Goal: Information Seeking & Learning: Check status

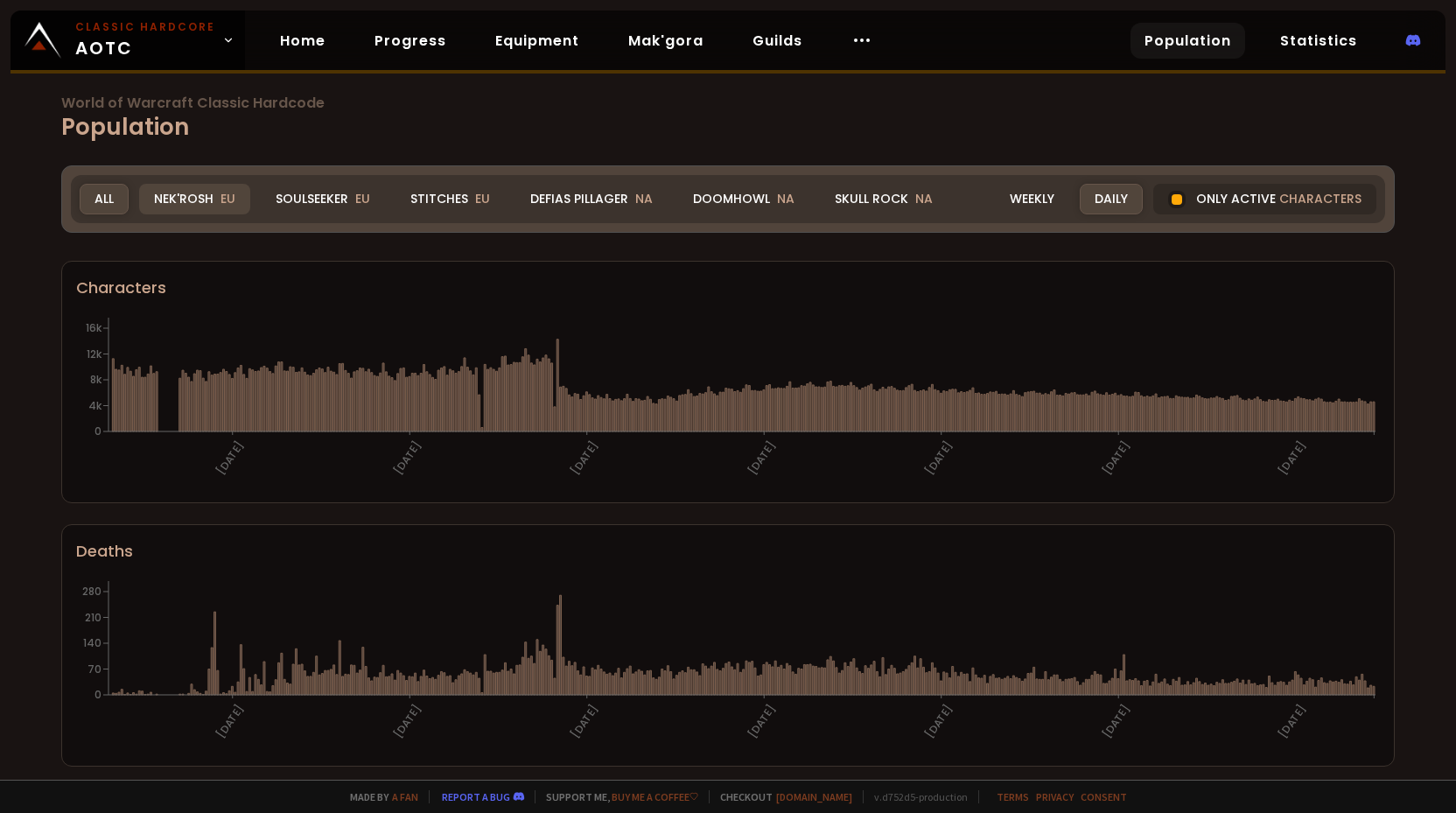
click at [218, 197] on div "Nek'Rosh EU" at bounding box center [194, 199] width 111 height 31
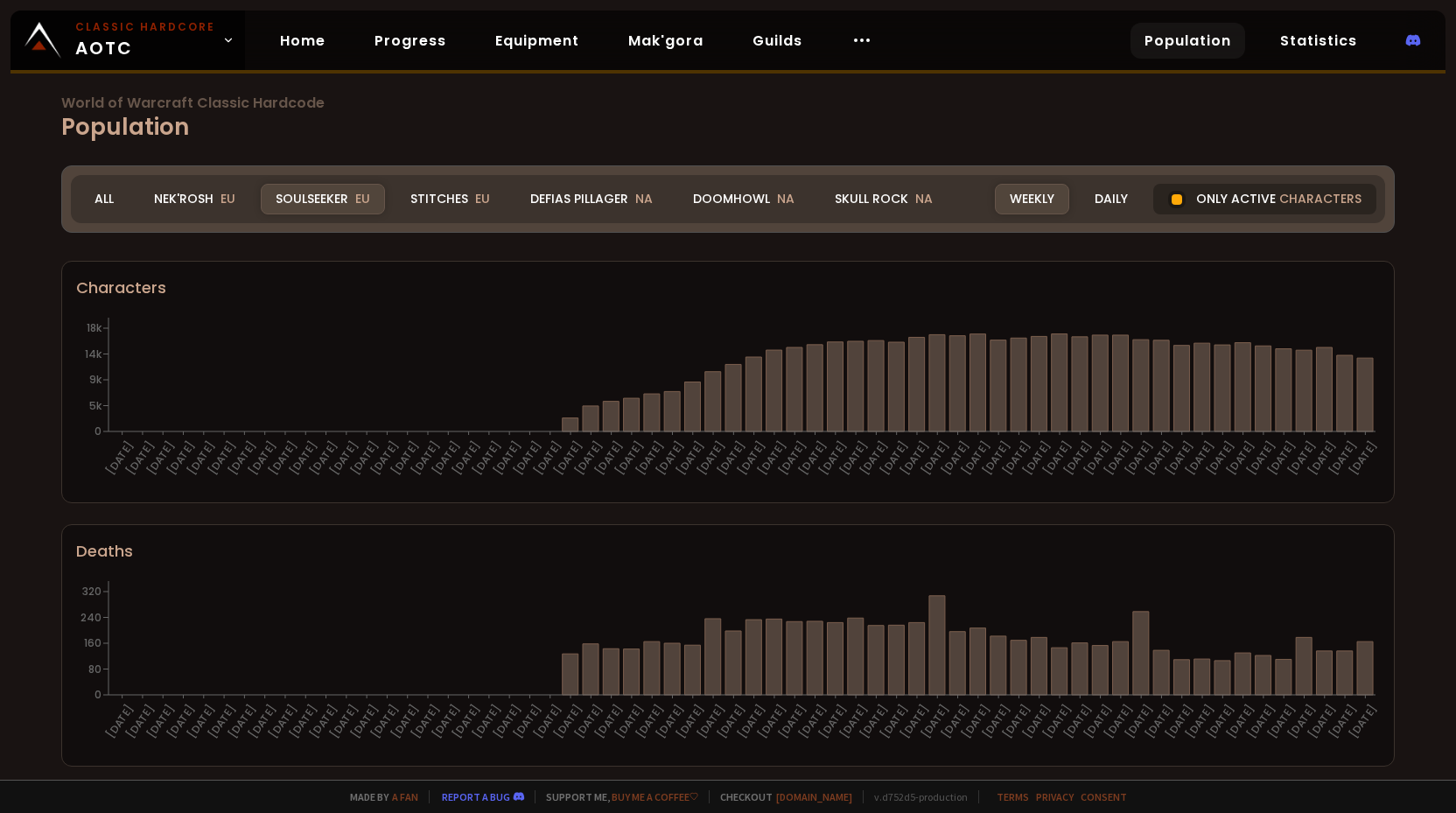
click at [1227, 201] on div "Only active characters" at bounding box center [1265, 199] width 223 height 31
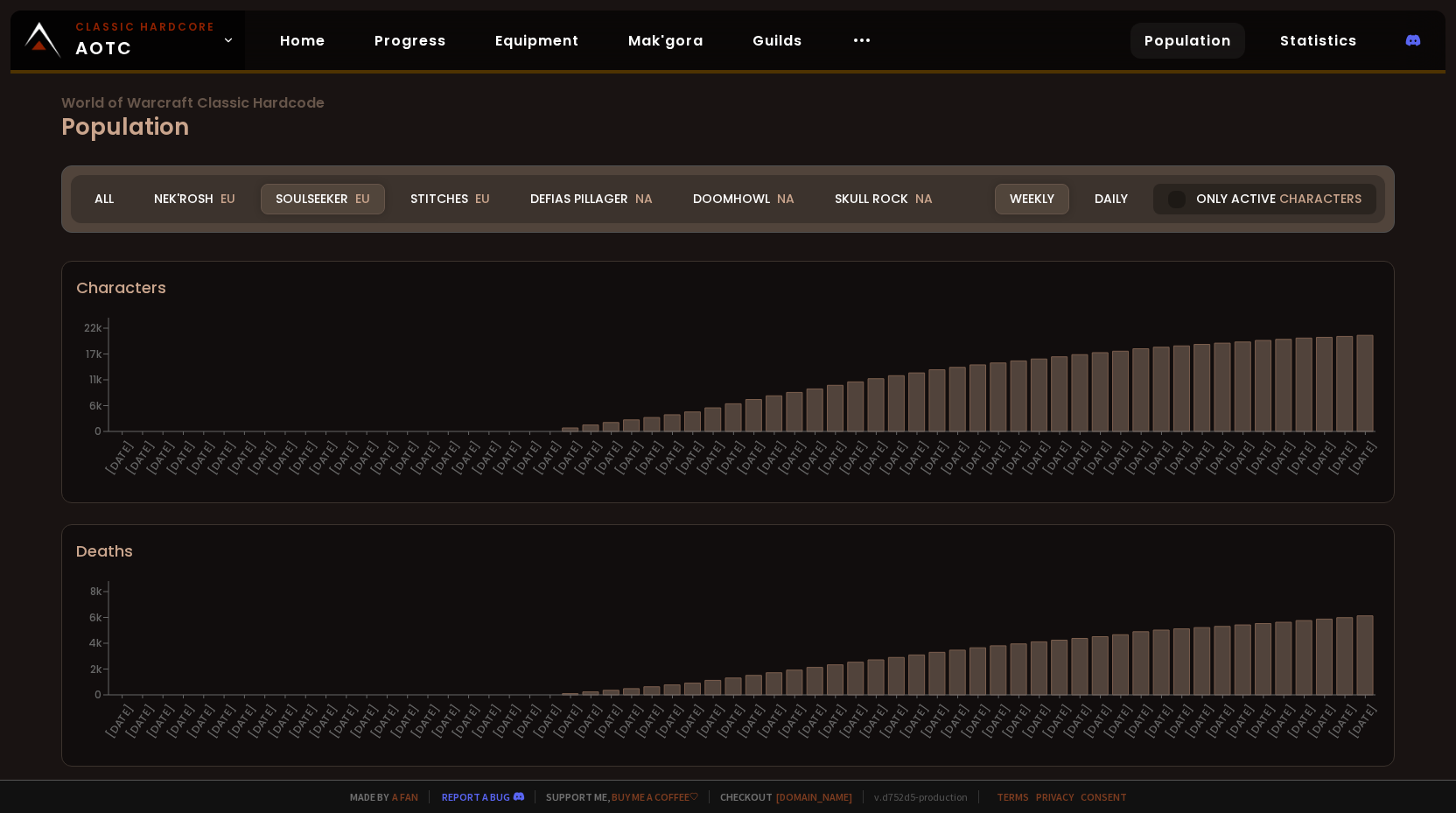
click at [1227, 201] on div "Only active characters" at bounding box center [1265, 199] width 223 height 31
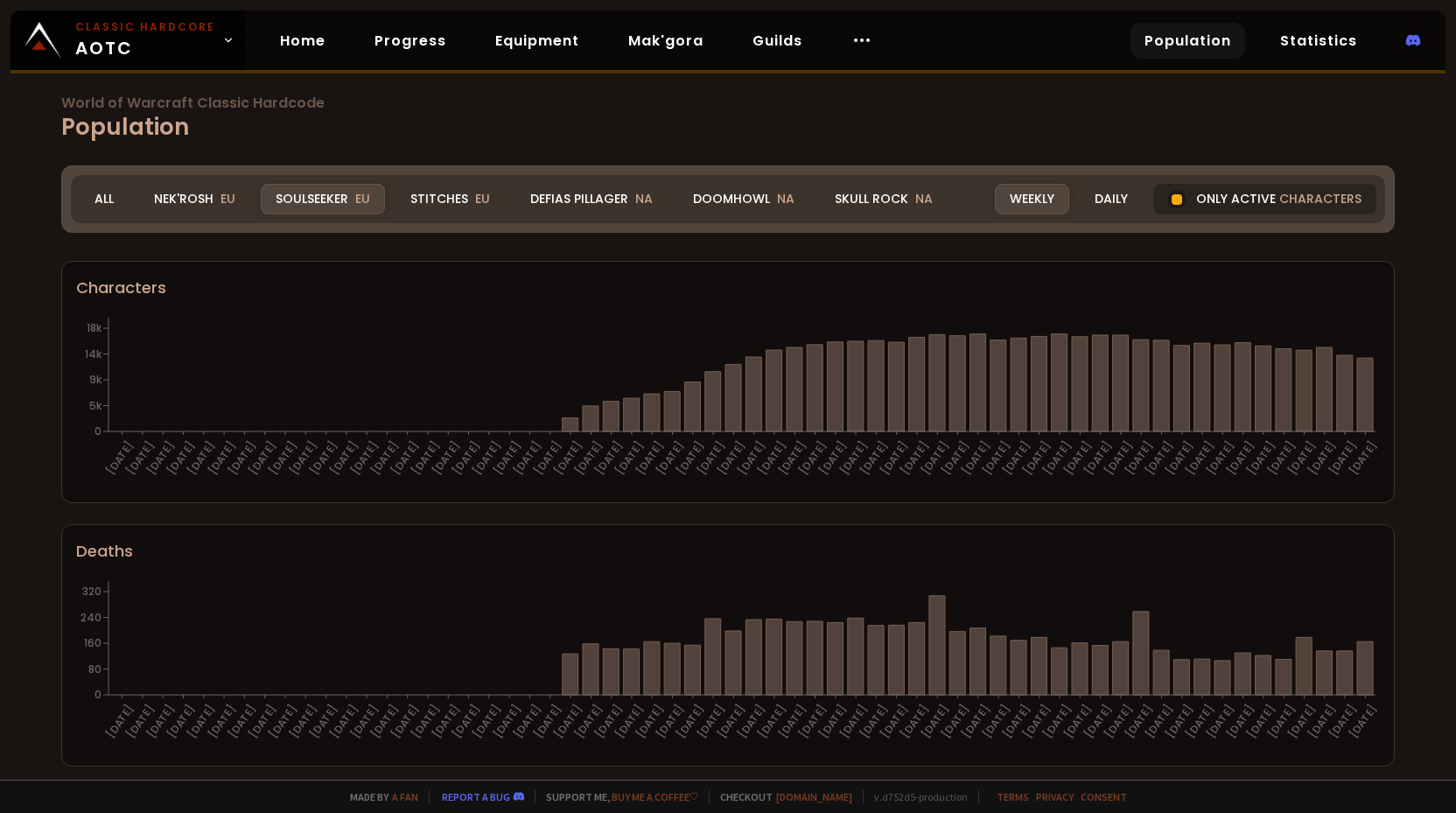
click at [1227, 201] on div "Only active characters" at bounding box center [1265, 199] width 223 height 31
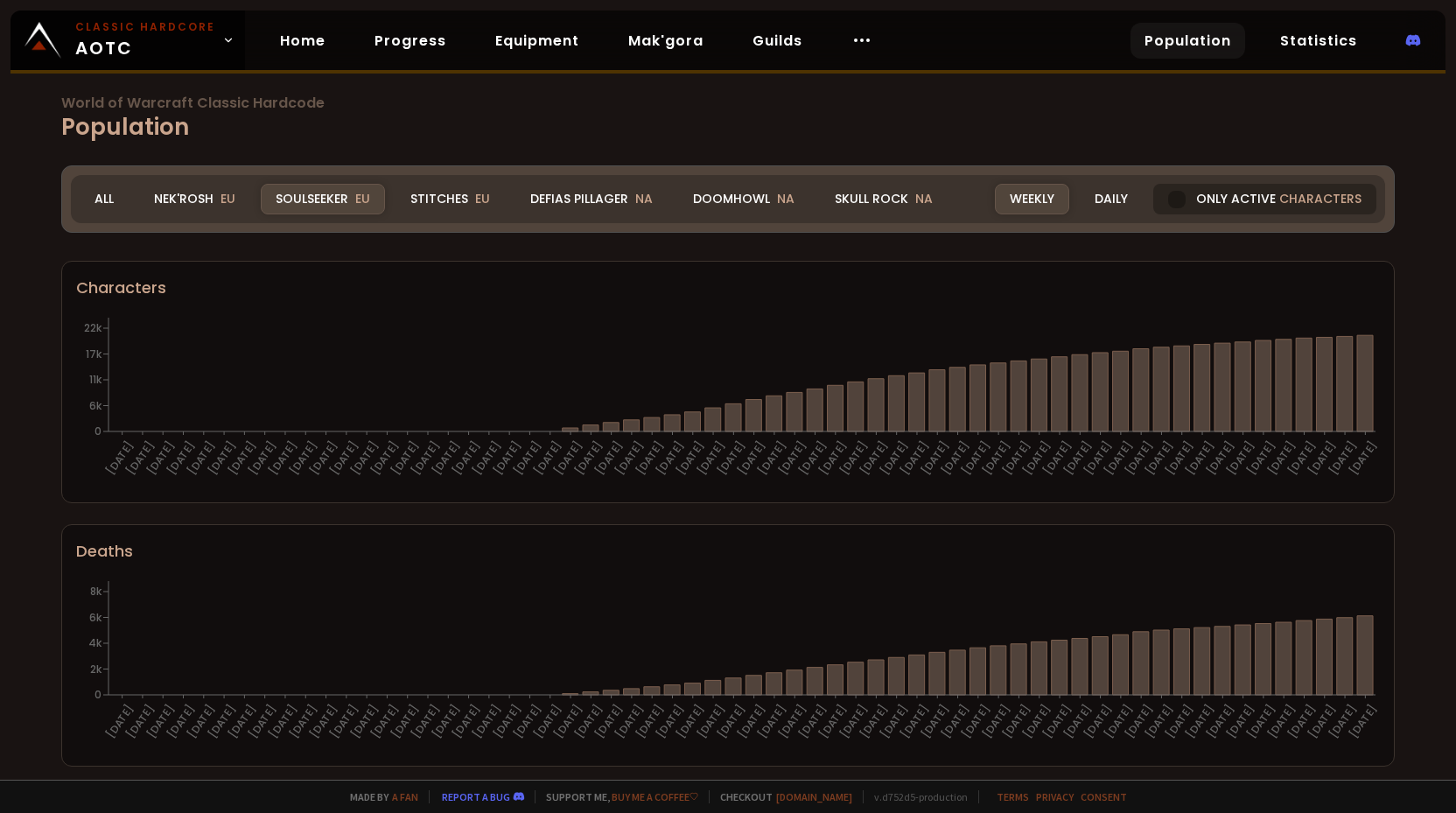
click at [1227, 201] on div "Only active characters" at bounding box center [1265, 199] width 223 height 31
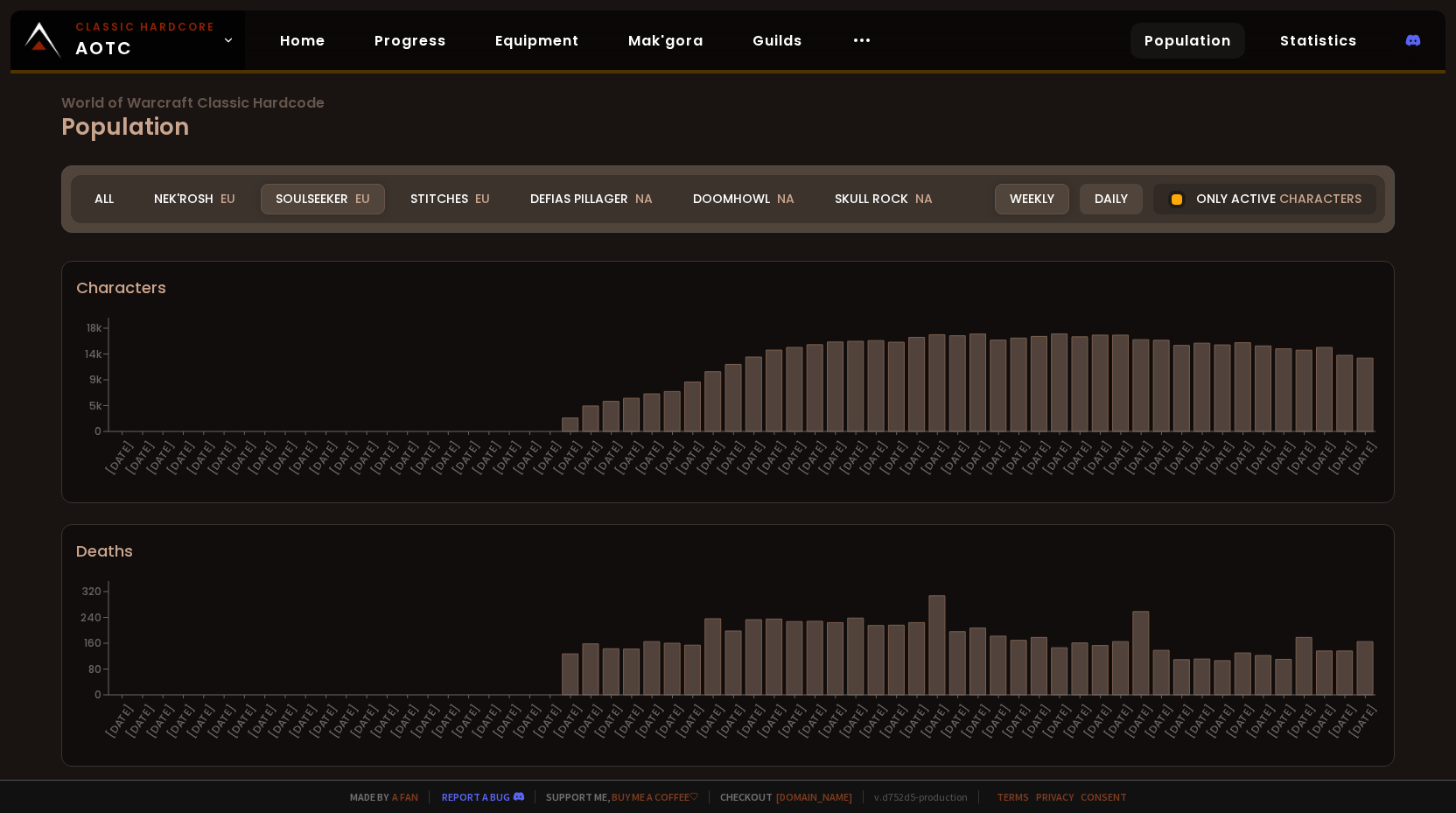
click at [1118, 210] on div "Daily" at bounding box center [1111, 199] width 63 height 31
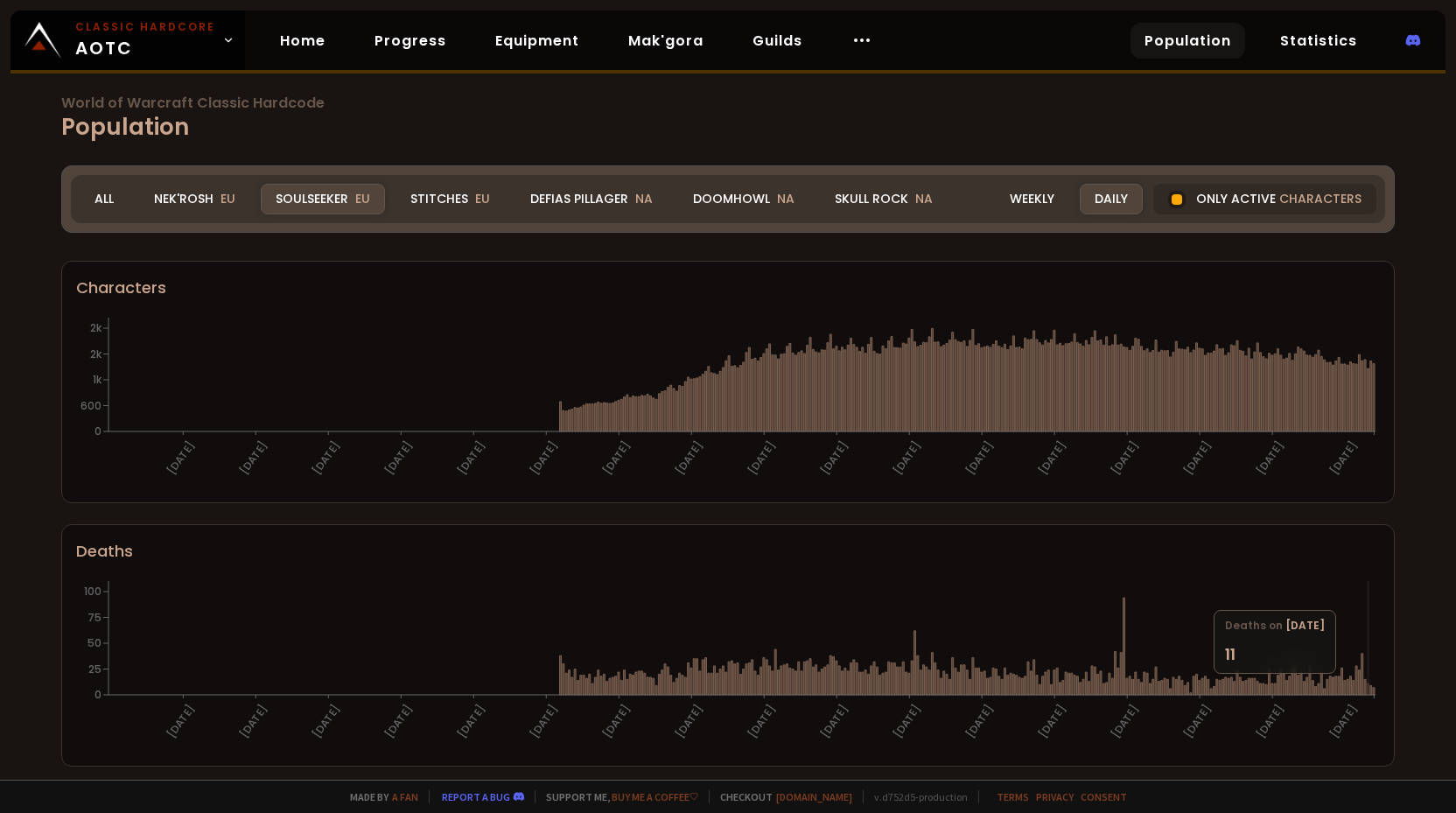
click at [1370, 683] on icon "[DATE] [DATE] [DATE] [DATE] [DATE] [DATE] [DATE] [DATE] [DATE] [DATE] [DATE] [D…" at bounding box center [728, 663] width 1304 height 175
click at [211, 205] on div "Nek'Rosh EU" at bounding box center [194, 199] width 111 height 31
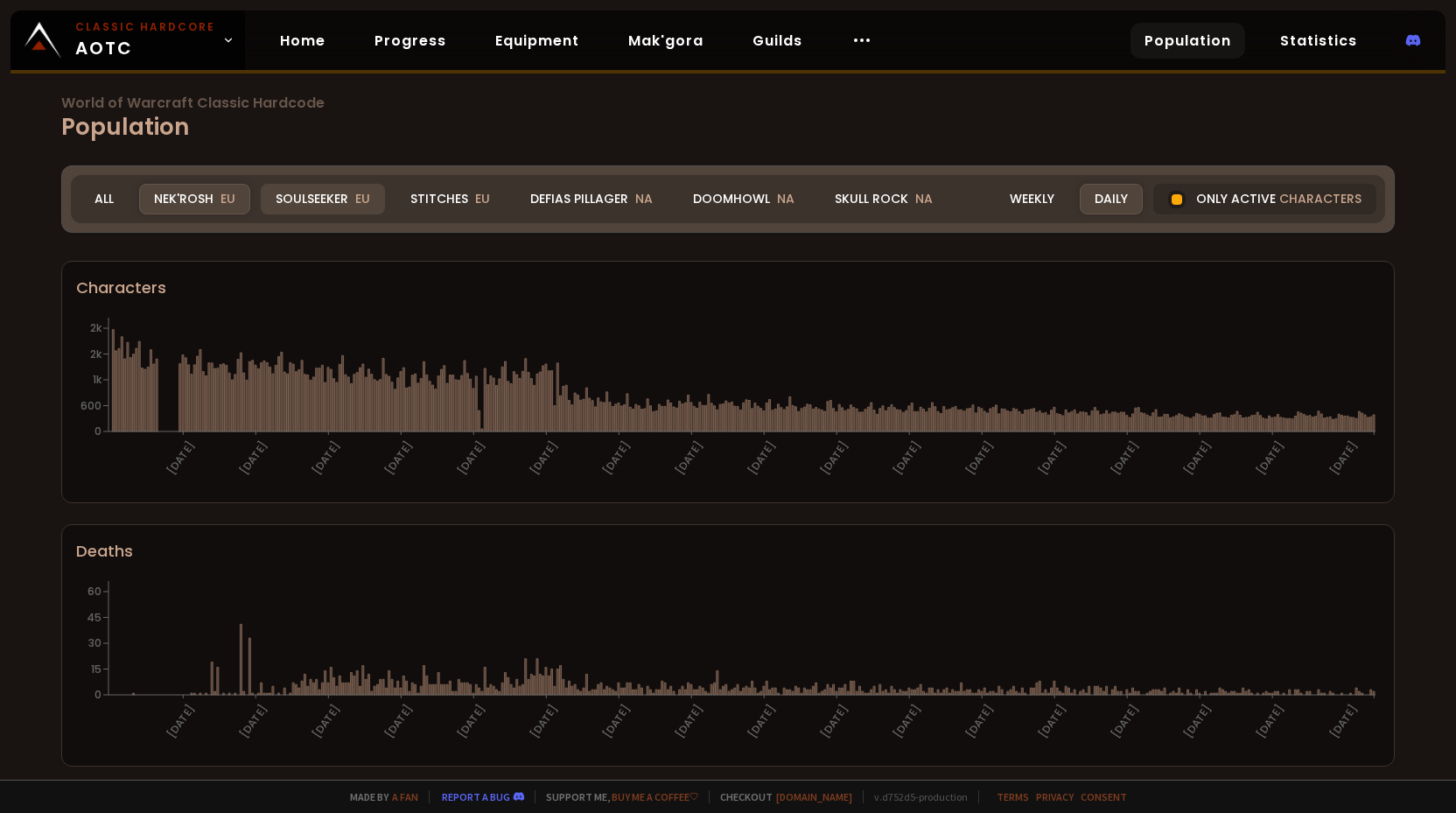
click at [346, 187] on div "Soulseeker EU" at bounding box center [322, 199] width 125 height 31
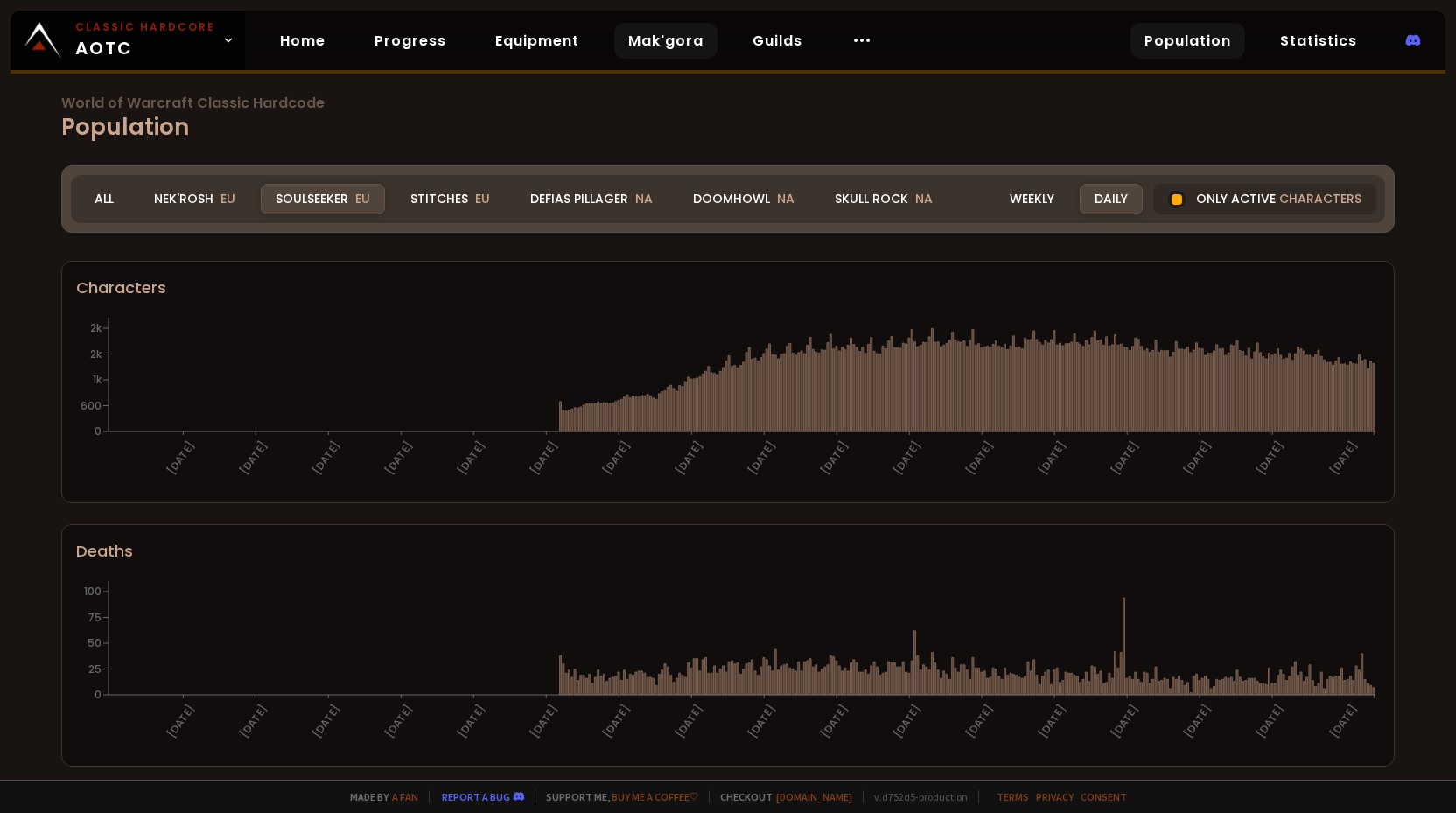
click at [662, 42] on link "Mak'gora" at bounding box center [665, 41] width 103 height 36
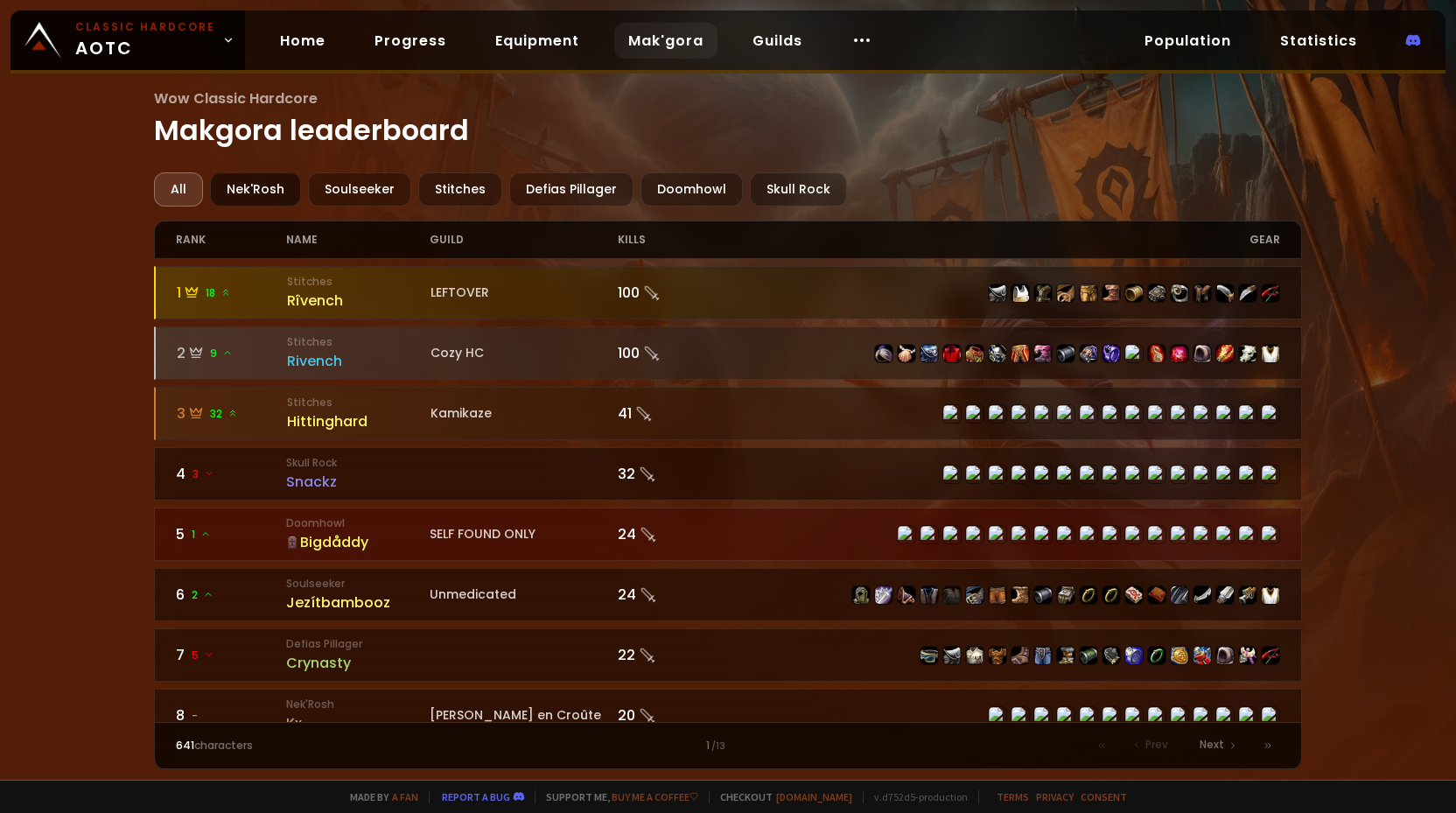
click at [272, 185] on div "Nek'Rosh" at bounding box center [256, 189] width 91 height 34
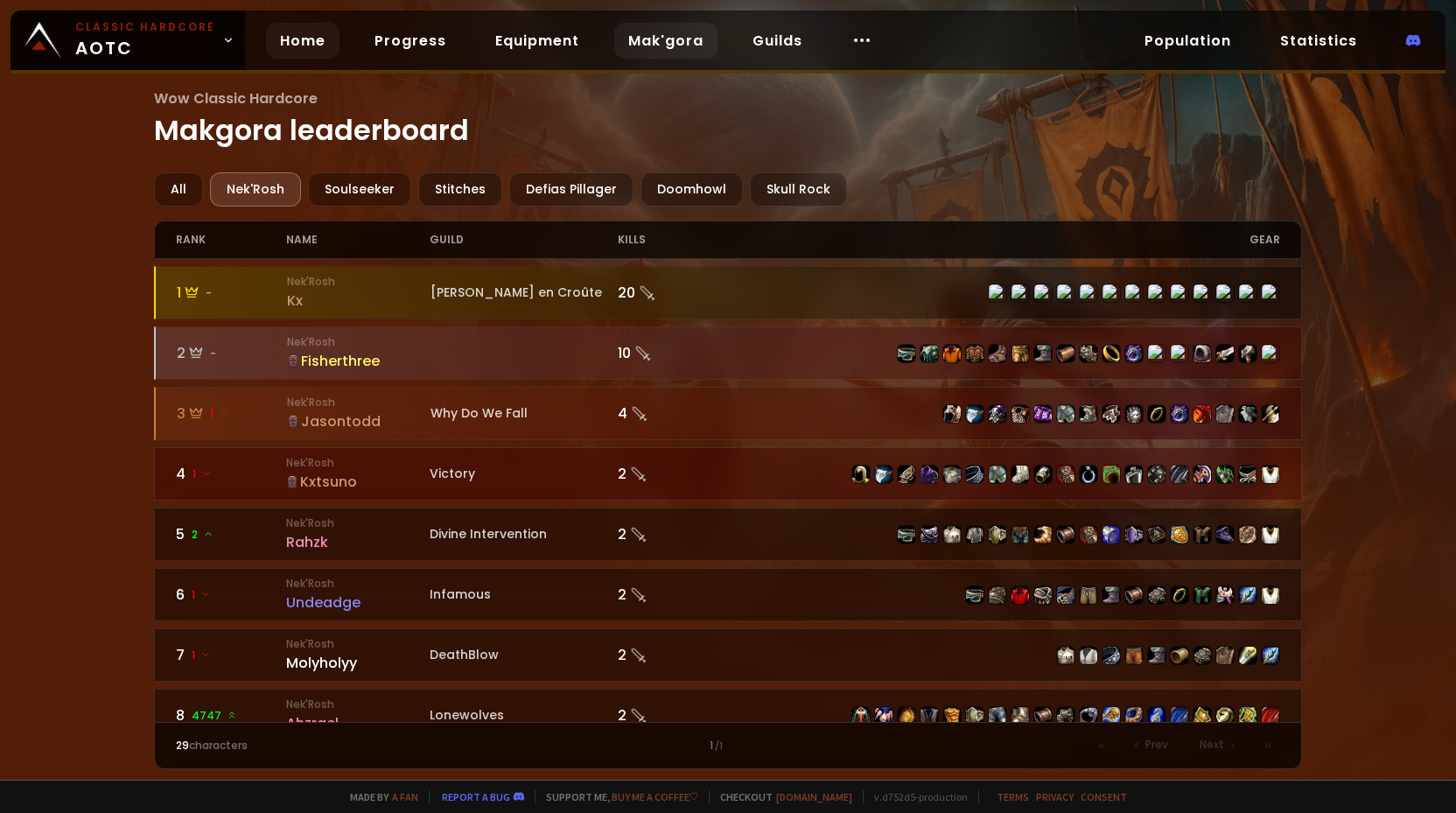
click at [279, 37] on link "Home" at bounding box center [303, 41] width 73 height 36
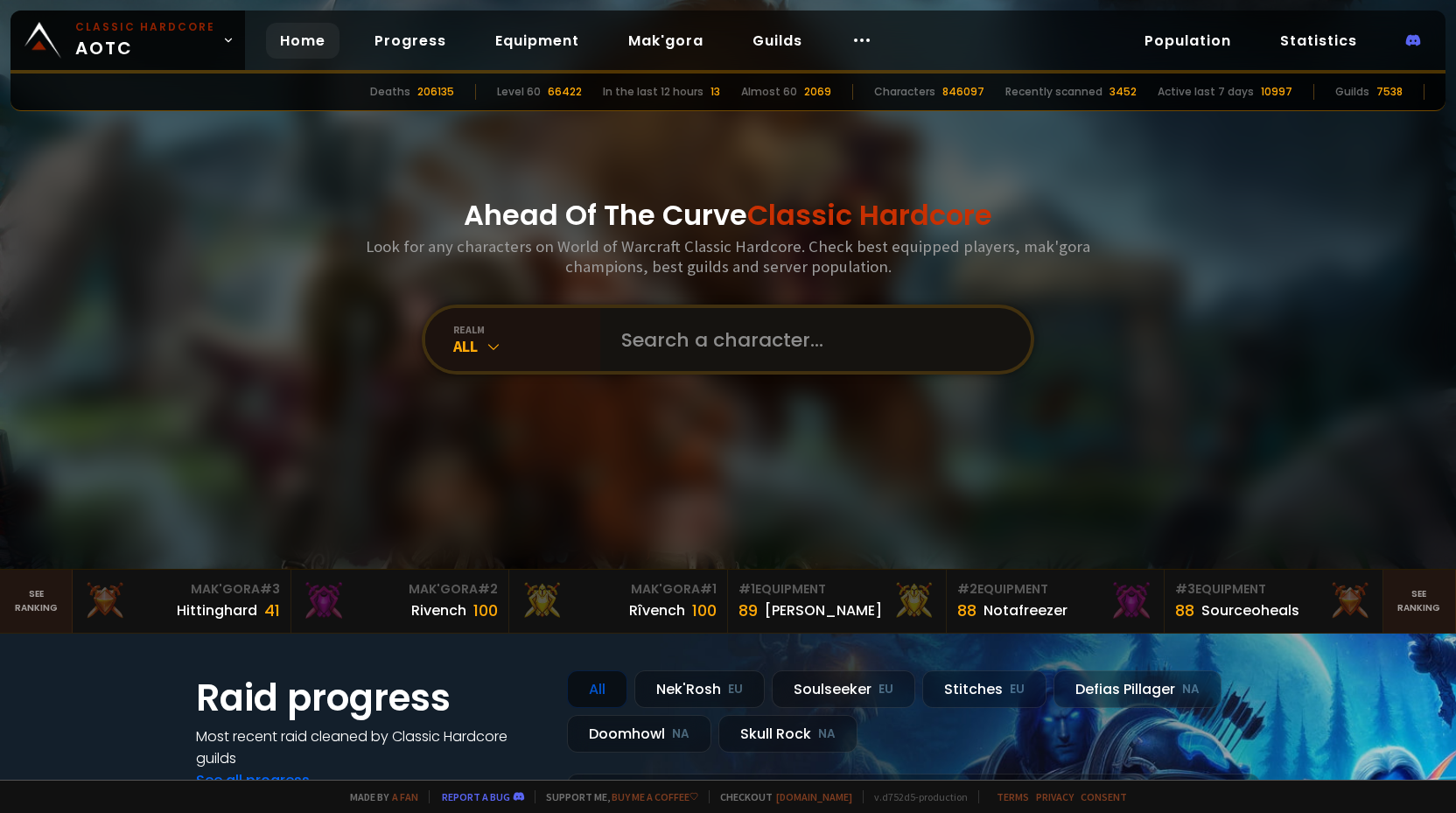
click at [666, 348] on input "text" at bounding box center [810, 339] width 399 height 63
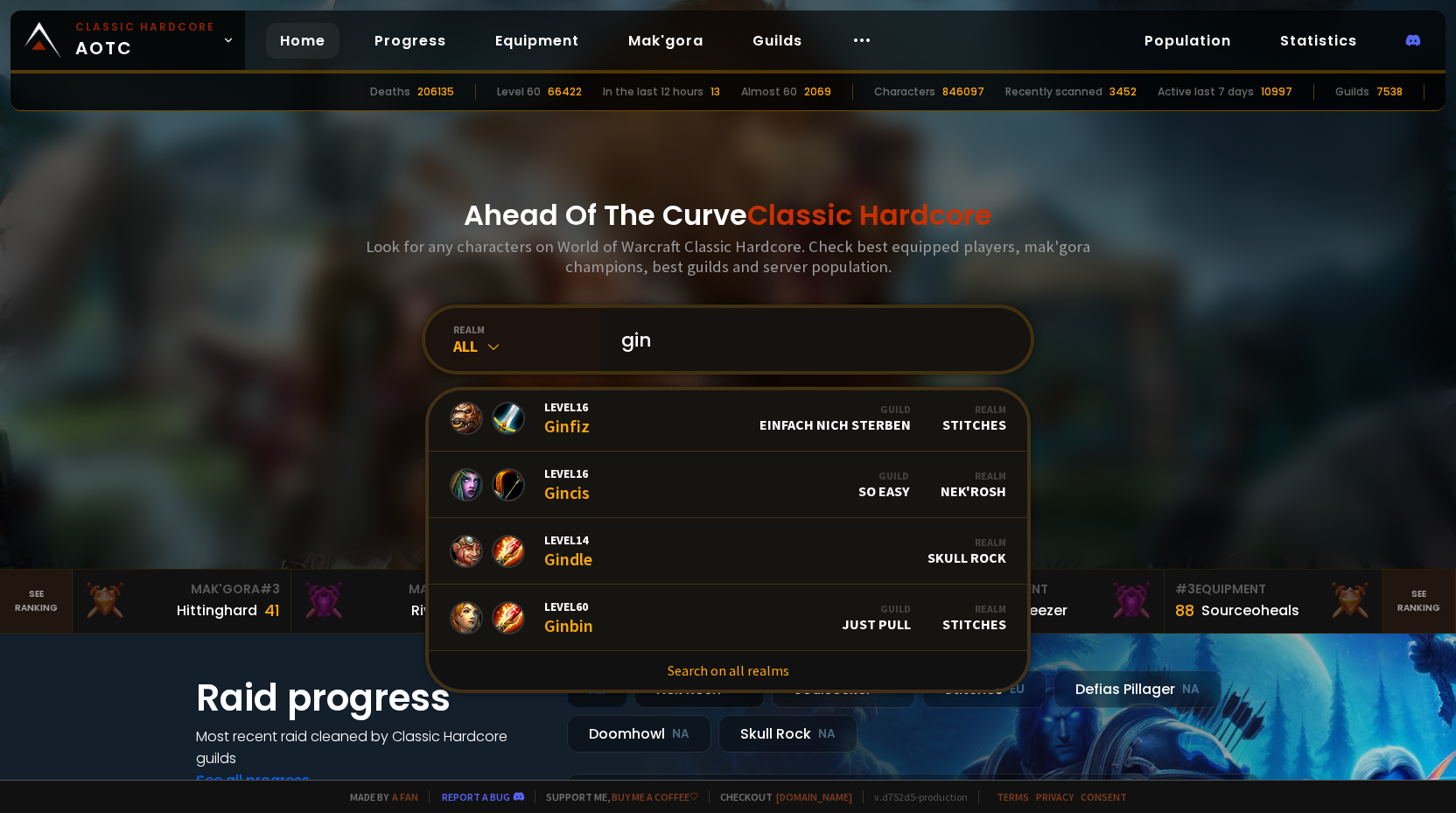
scroll to position [1070, 0]
type input "gin"
click at [715, 672] on link "Search on all realms" at bounding box center [728, 670] width 599 height 39
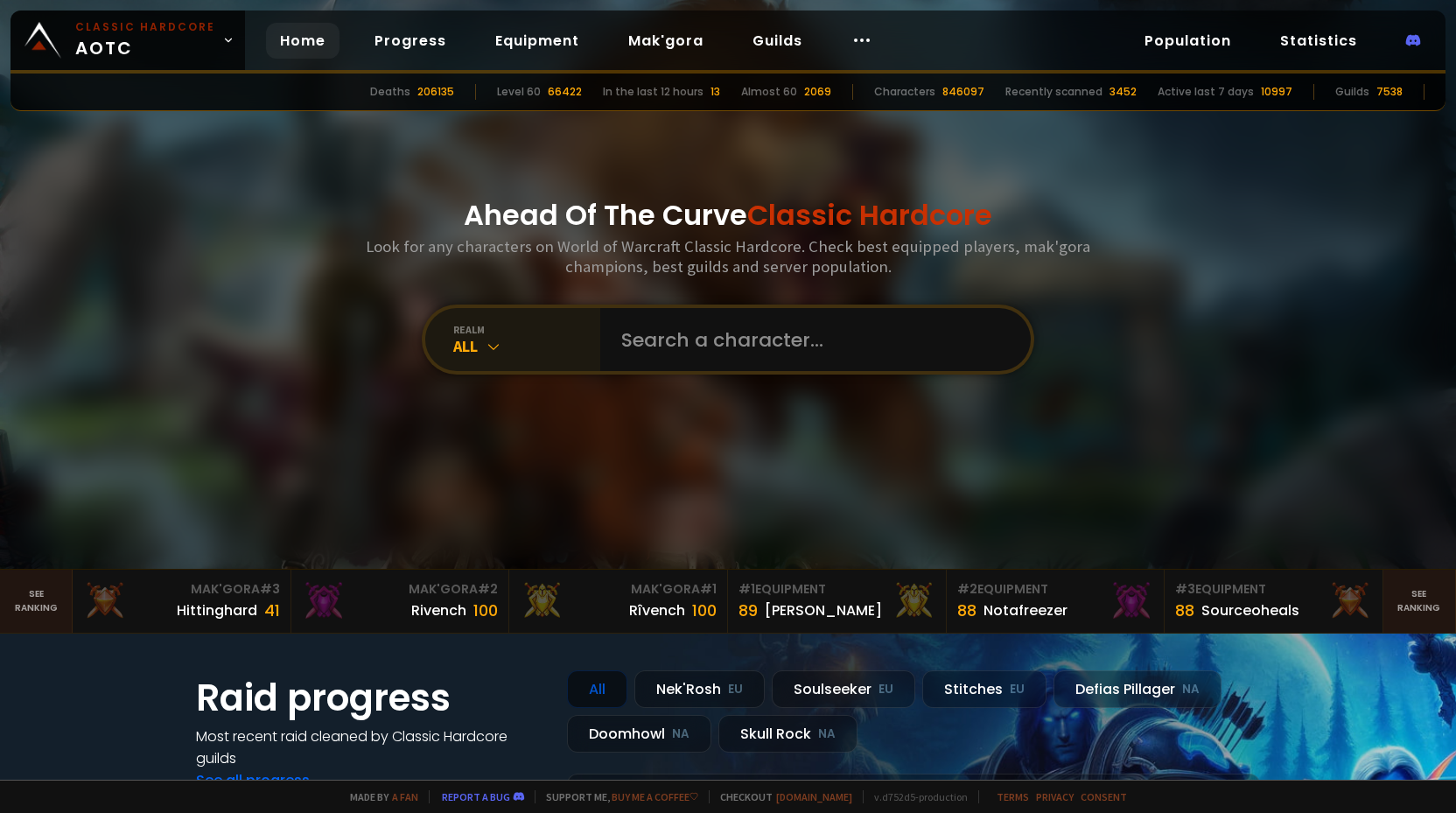
click at [486, 351] on icon at bounding box center [493, 347] width 17 height 17
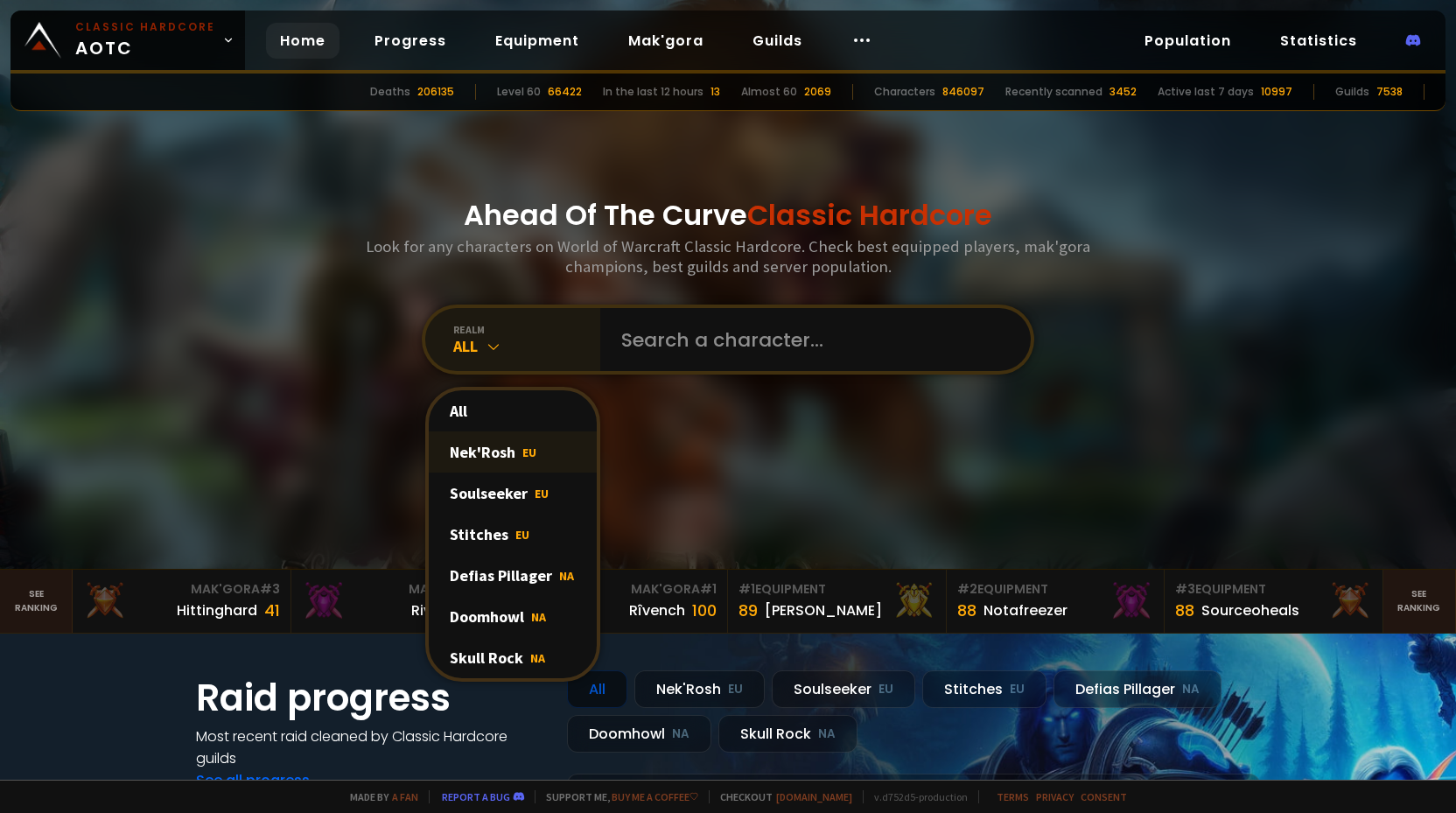
click at [507, 462] on div "Nek'Rosh EU" at bounding box center [513, 452] width 168 height 42
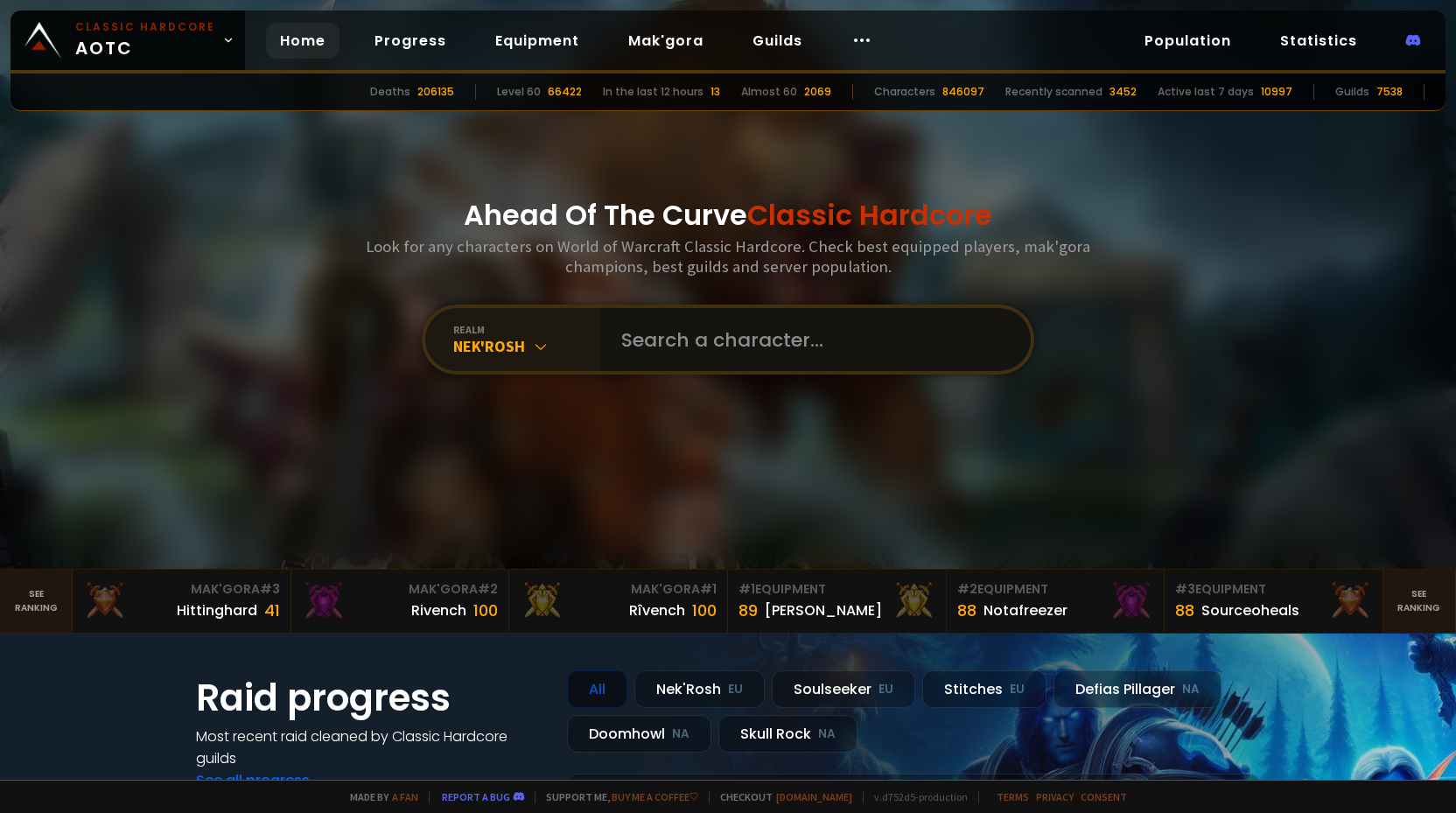
click at [617, 356] on input "text" at bounding box center [810, 339] width 399 height 63
click at [652, 351] on input "text" at bounding box center [810, 339] width 399 height 63
type input "vy"
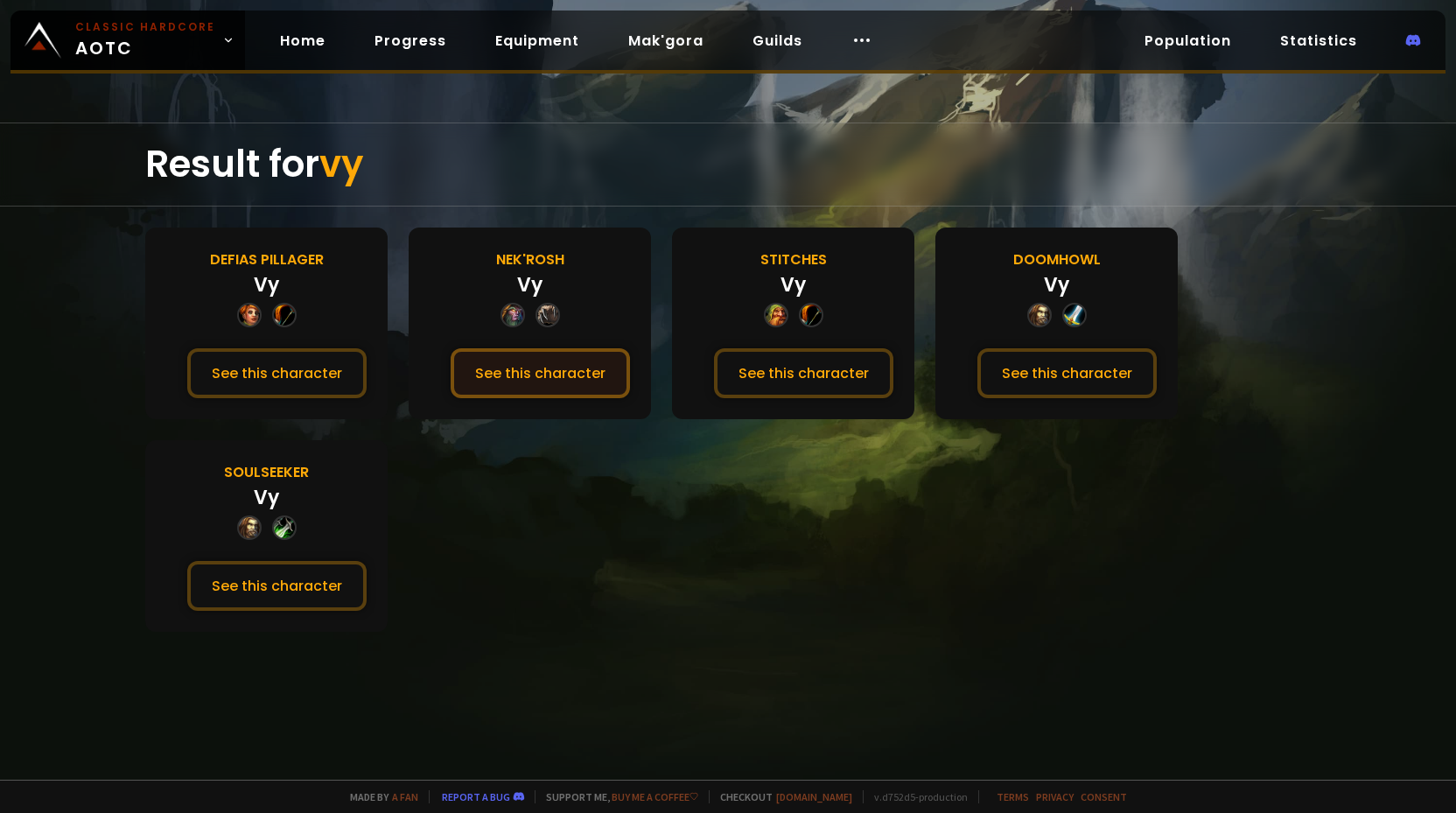
click at [581, 378] on button "See this character" at bounding box center [541, 374] width 180 height 50
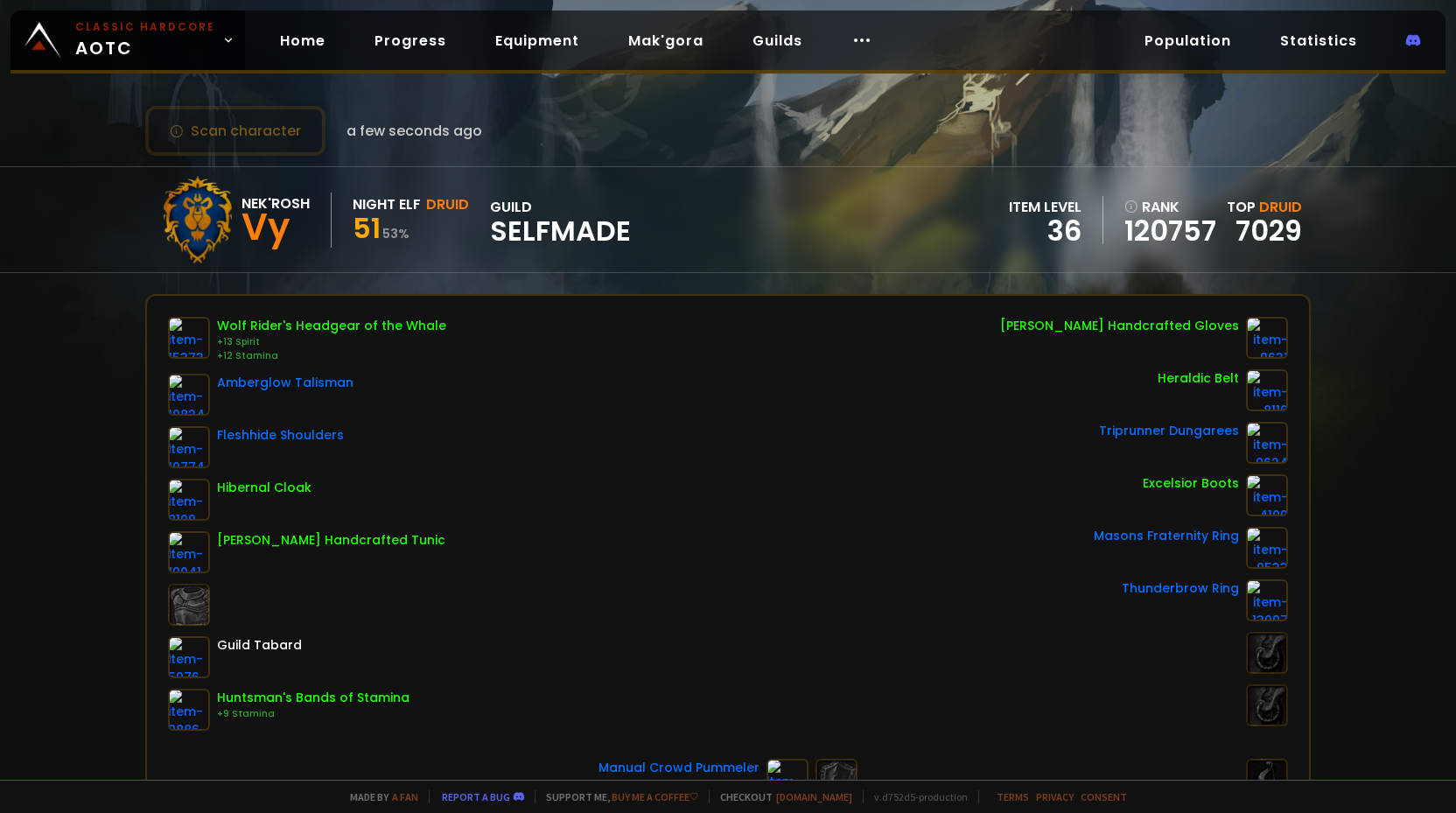
scroll to position [20, 0]
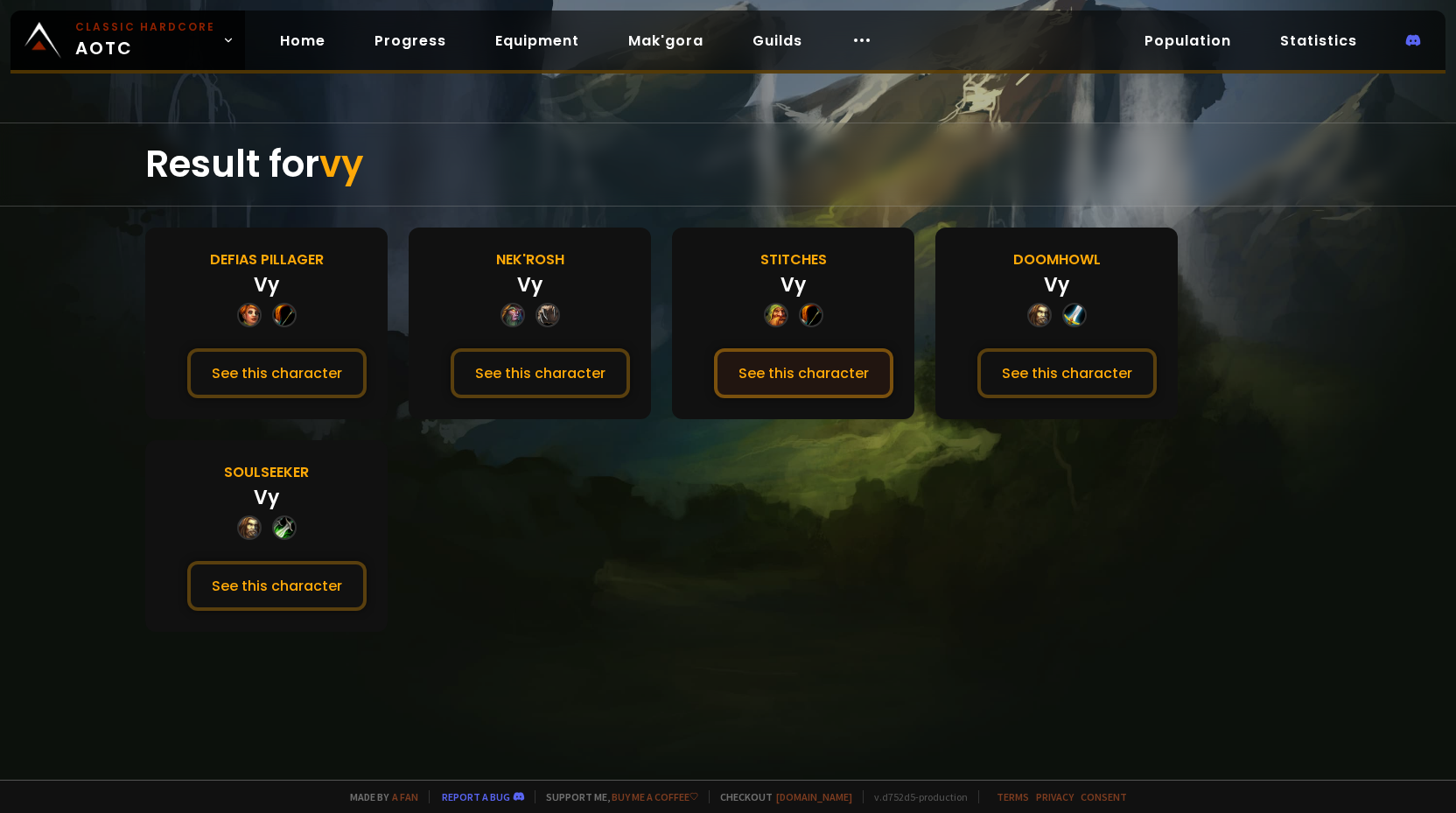
click at [739, 378] on button "See this character" at bounding box center [804, 374] width 180 height 50
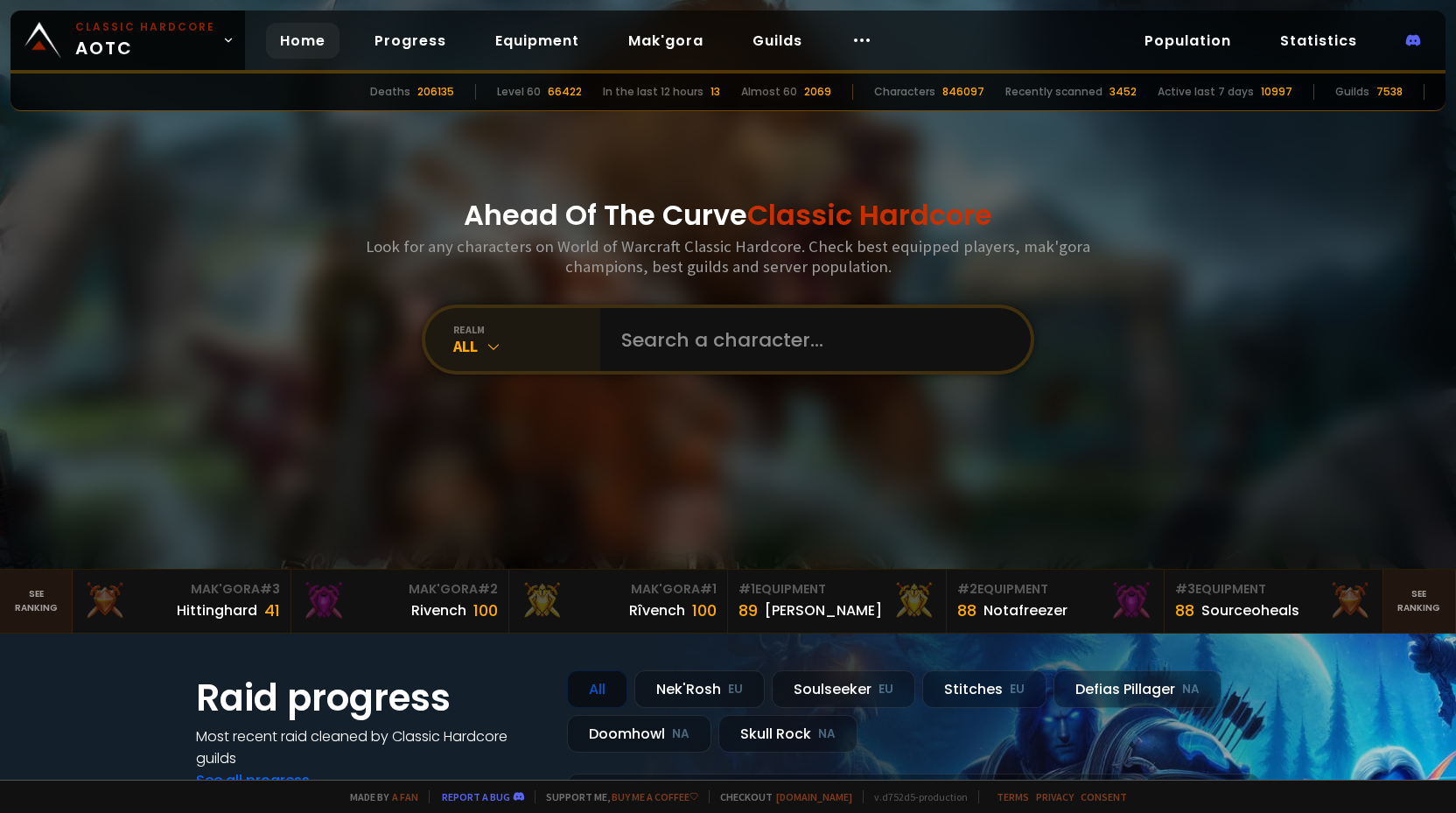
click at [573, 350] on div "All" at bounding box center [527, 346] width 147 height 20
click at [616, 358] on input "text" at bounding box center [810, 339] width 399 height 63
type input "ly"
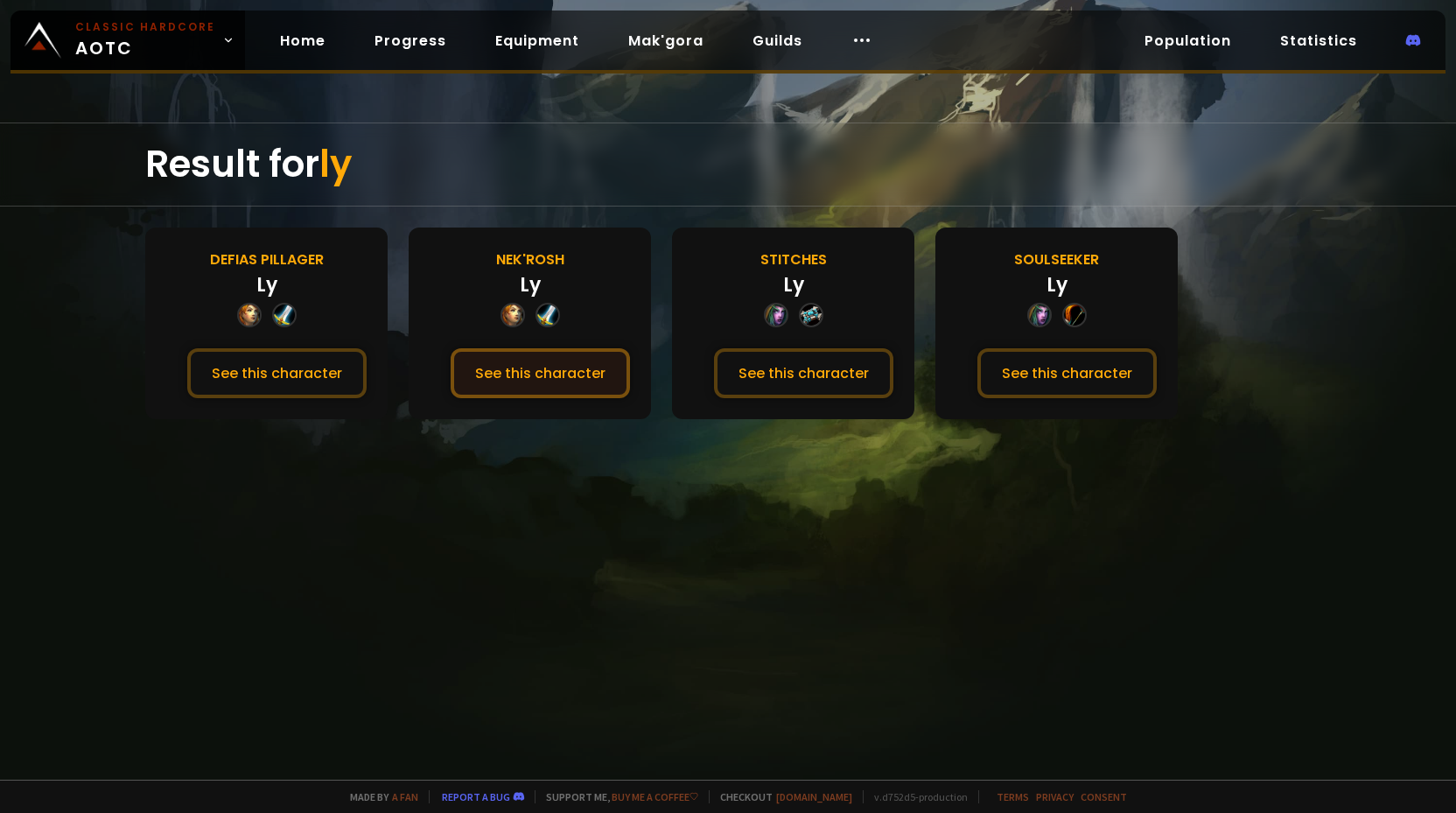
click at [555, 372] on button "See this character" at bounding box center [541, 374] width 180 height 50
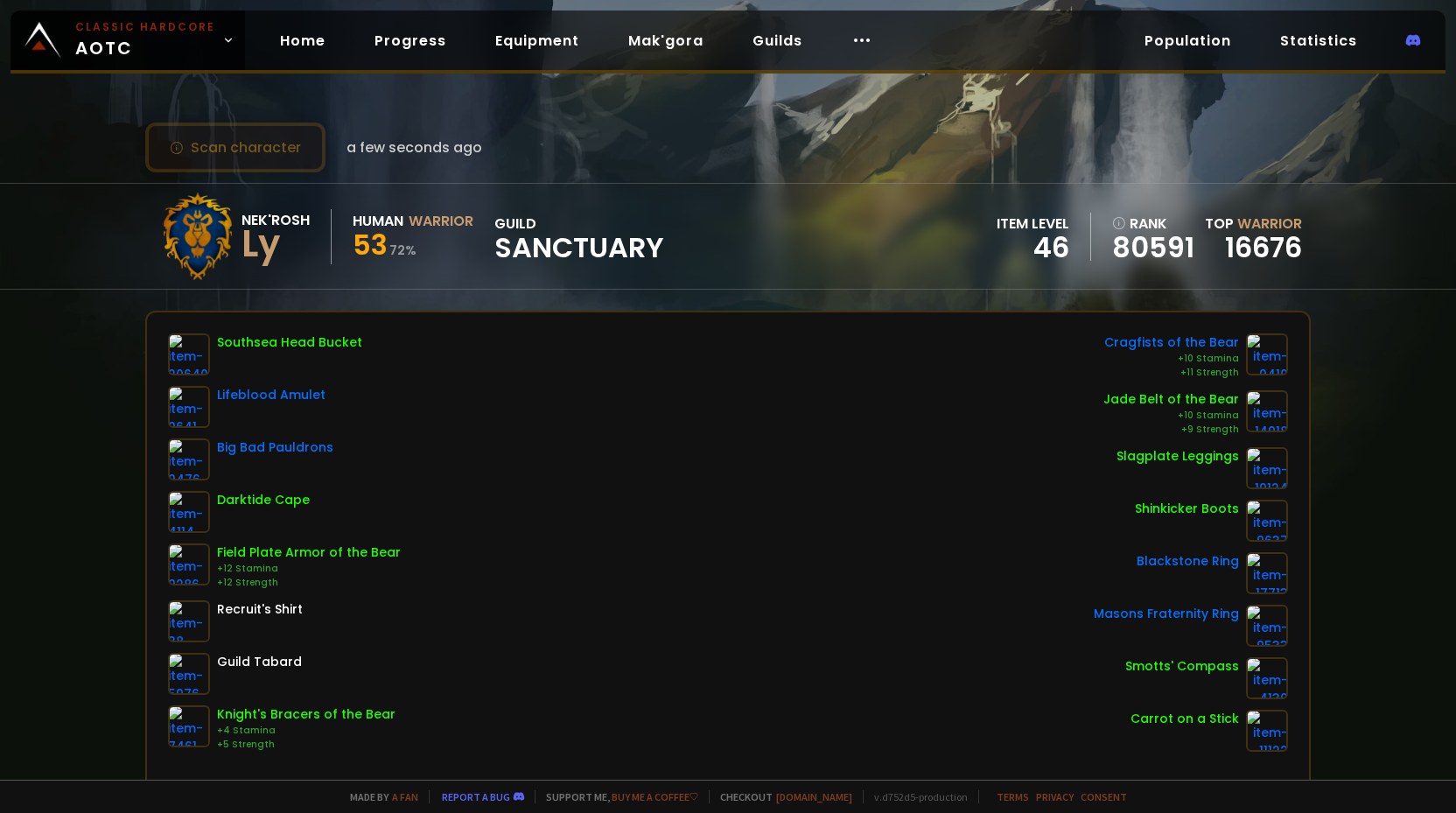
click at [252, 137] on button "Scan character" at bounding box center [235, 148] width 181 height 50
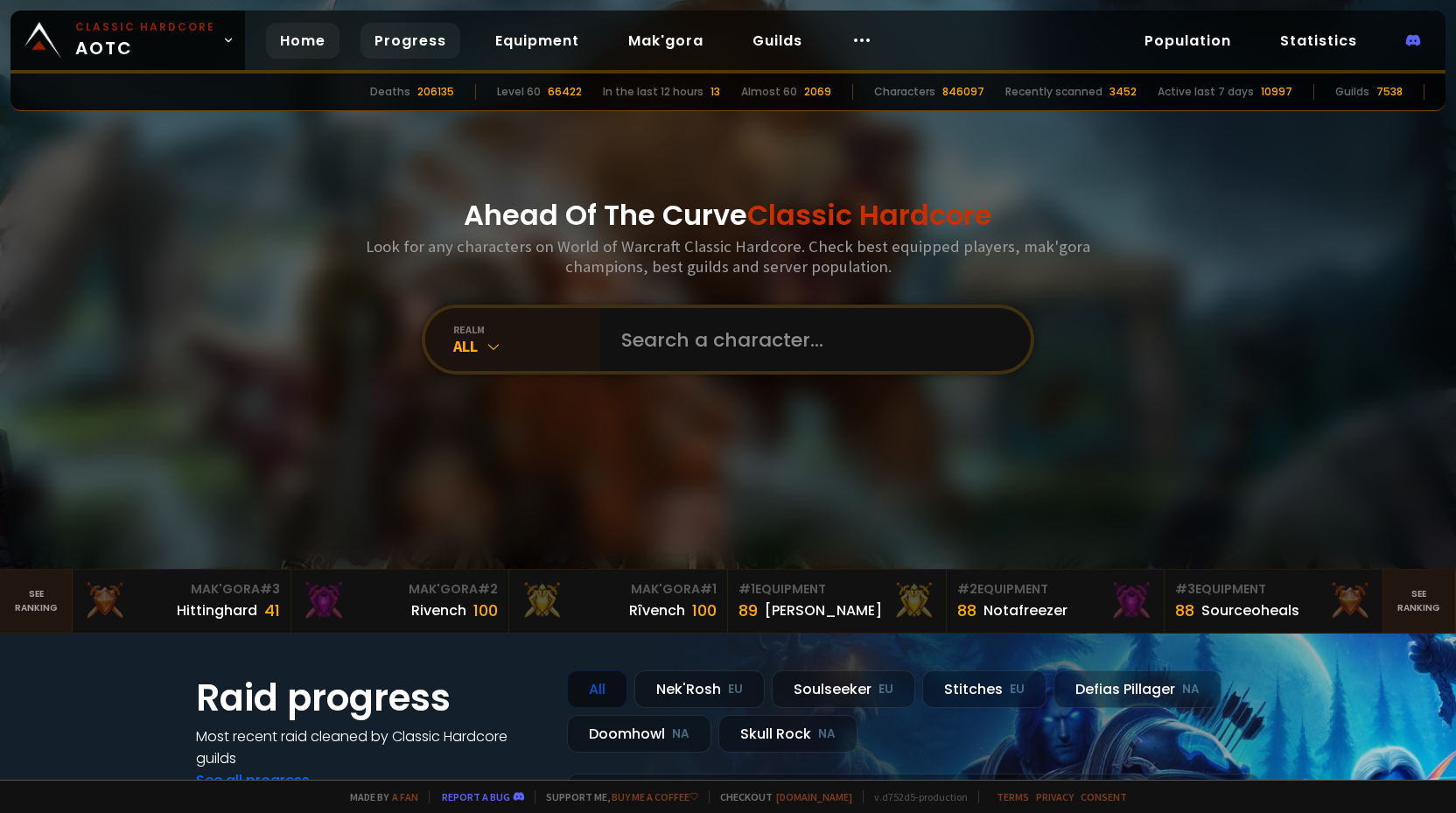
click at [378, 46] on link "Progress" at bounding box center [409, 41] width 99 height 36
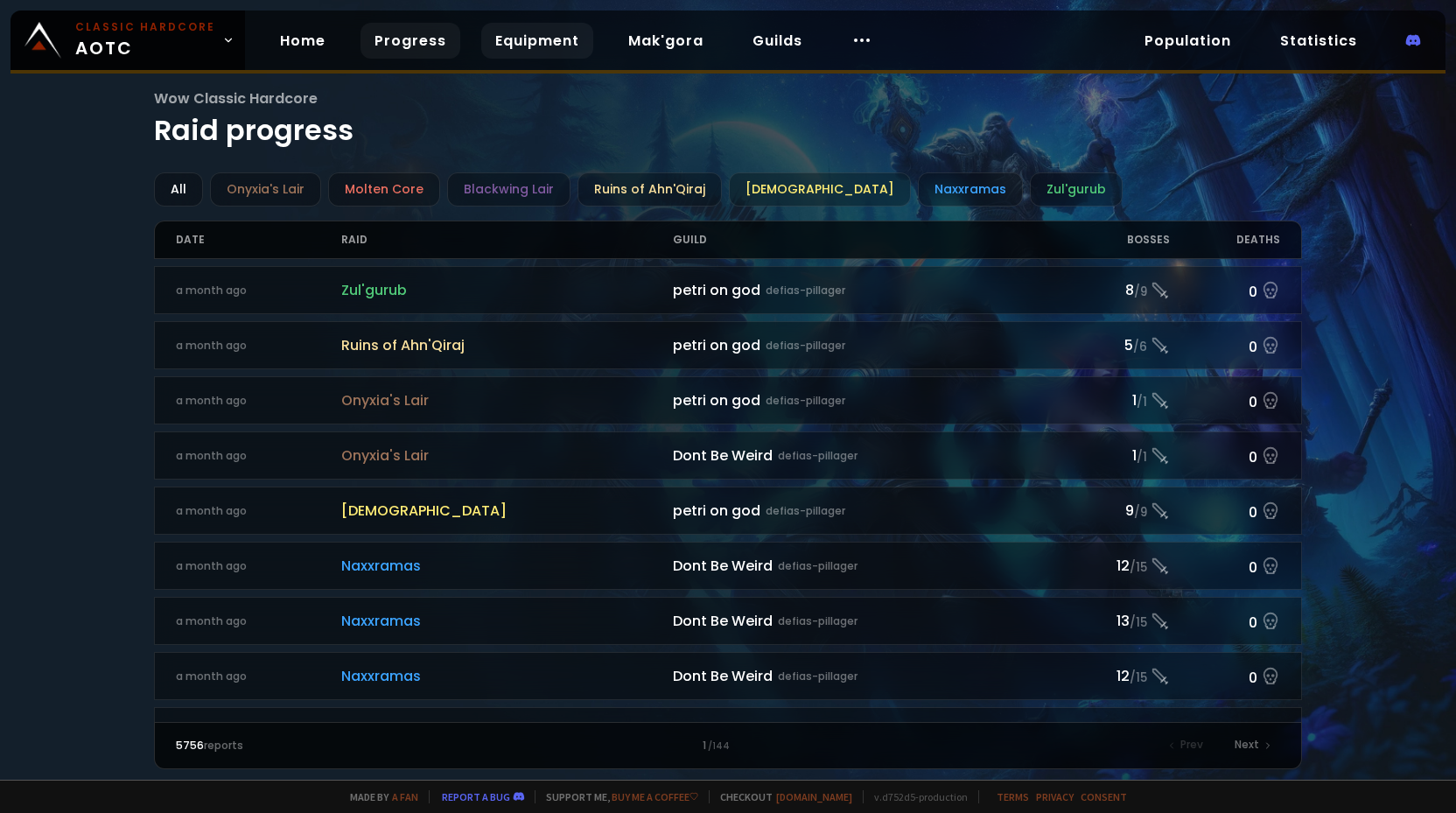
click at [538, 57] on link "Equipment" at bounding box center [538, 41] width 112 height 36
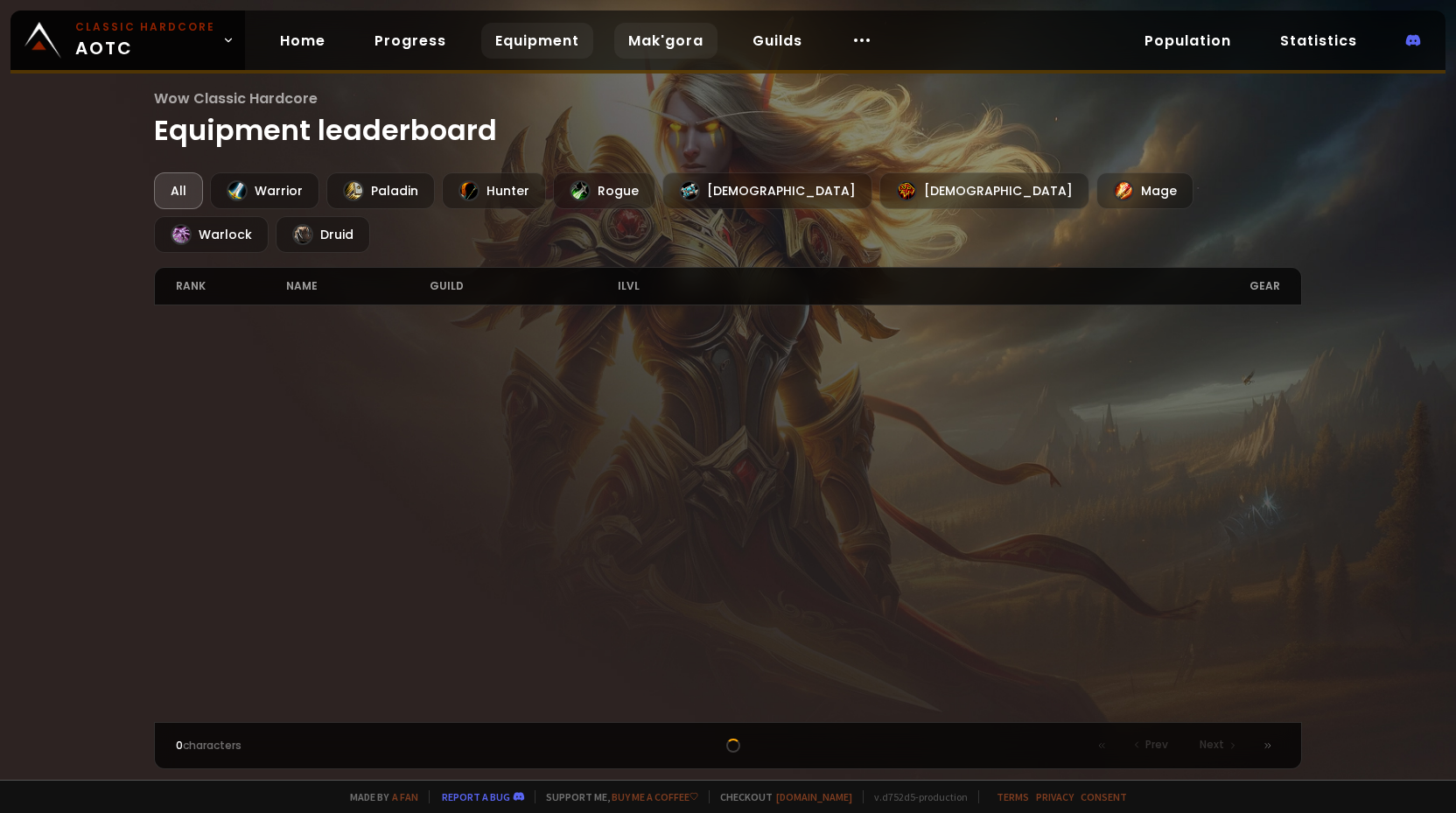
click at [624, 36] on link "Mak'gora" at bounding box center [665, 41] width 103 height 36
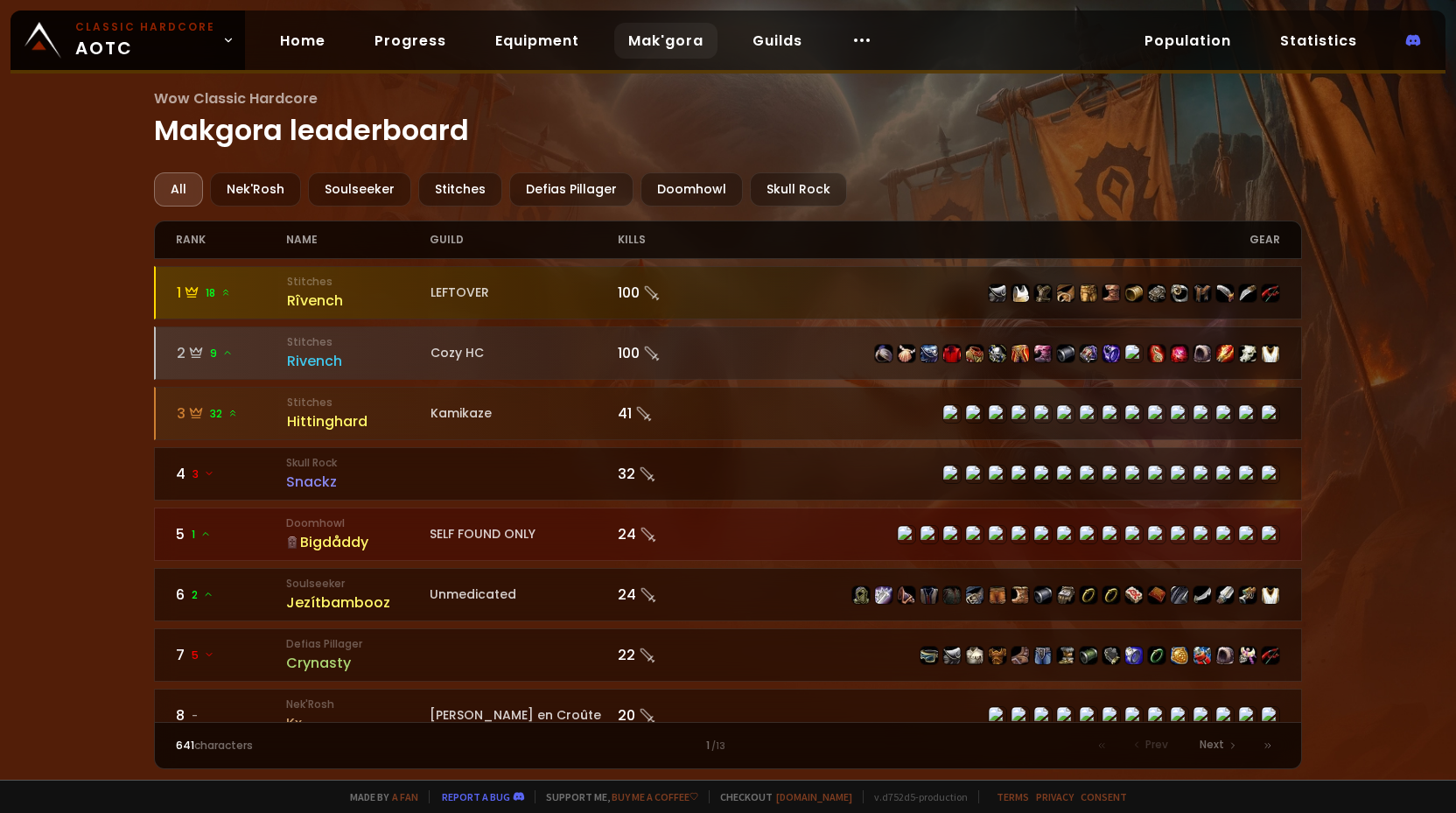
click at [726, 45] on div "Home Progress Equipment Mak'gora Guilds" at bounding box center [576, 41] width 662 height 57
click at [747, 45] on link "Guilds" at bounding box center [777, 41] width 78 height 36
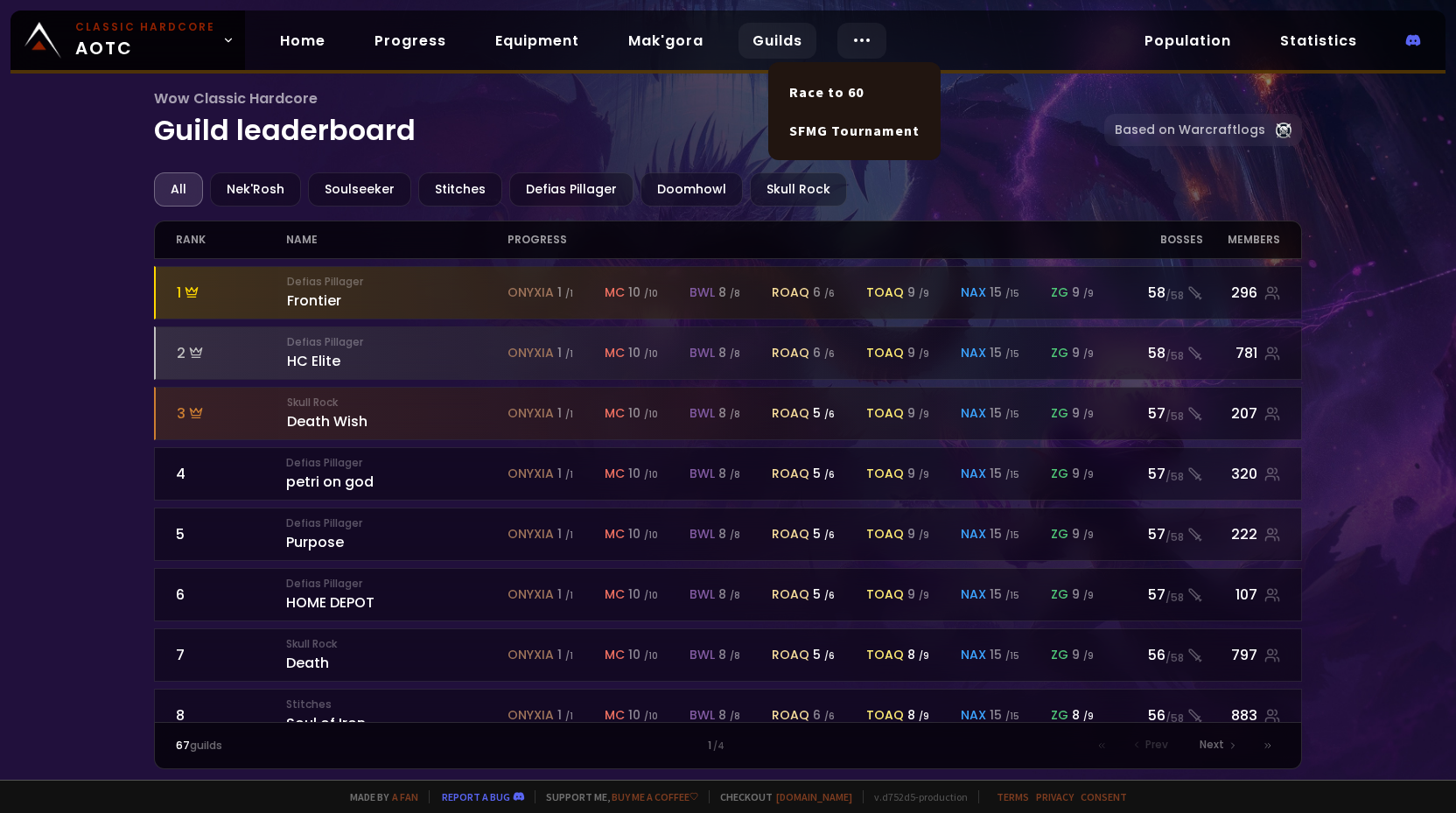
click at [858, 43] on icon at bounding box center [862, 41] width 21 height 21
click at [817, 91] on link "Race to 60" at bounding box center [854, 92] width 152 height 39
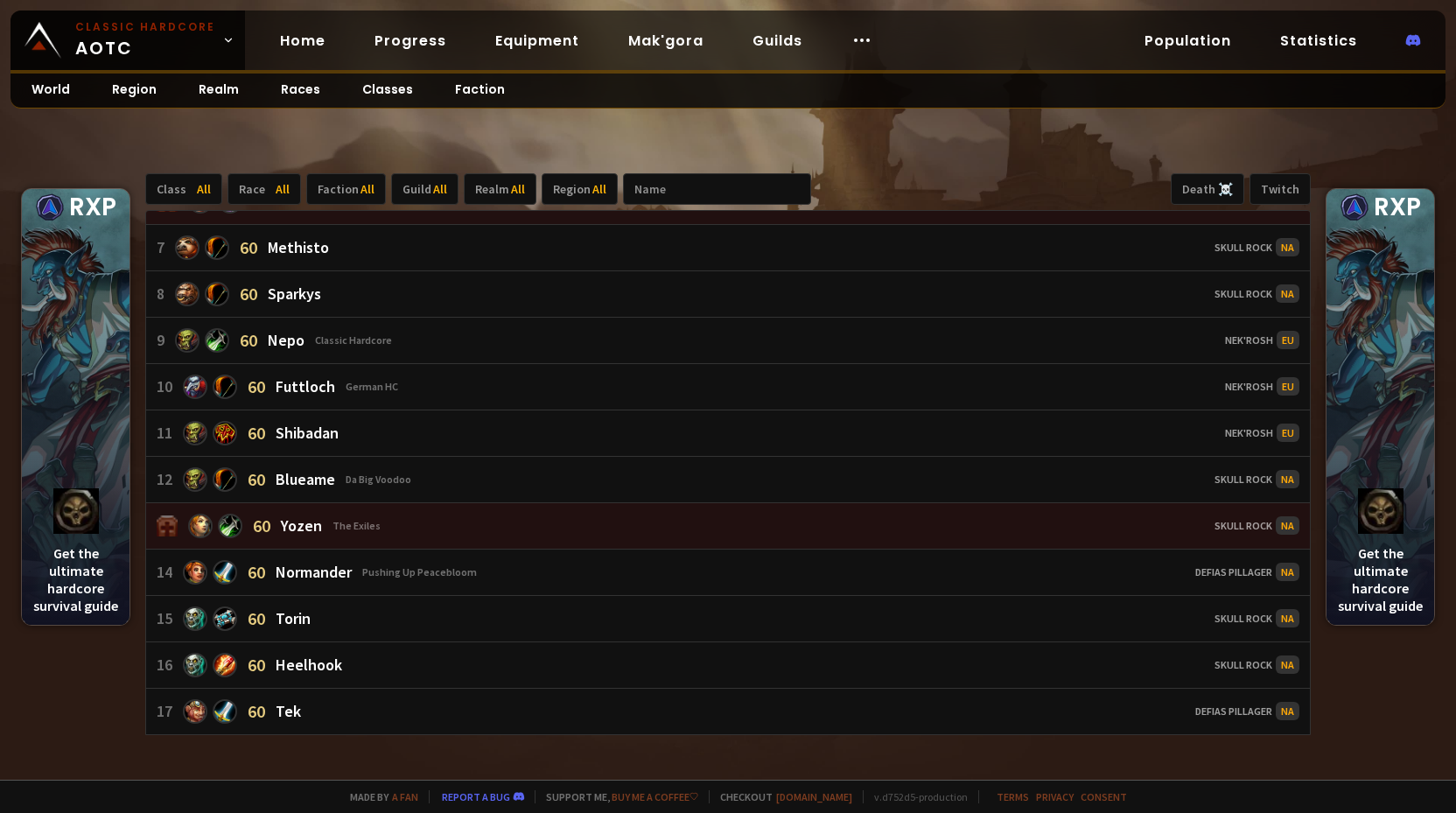
scroll to position [635, 0]
